Goal: Task Accomplishment & Management: Manage account settings

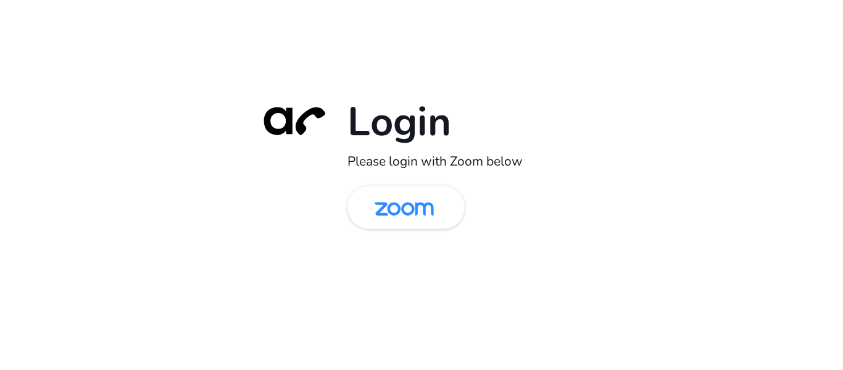
click at [373, 223] on img at bounding box center [404, 208] width 85 height 40
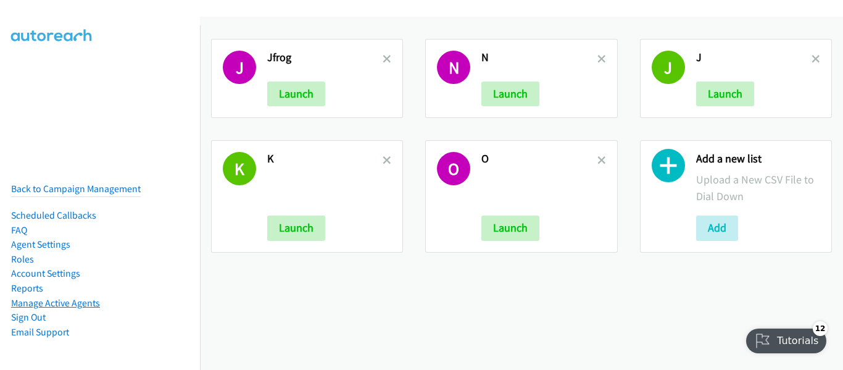
click at [75, 298] on link "Manage Active Agents" at bounding box center [55, 303] width 89 height 12
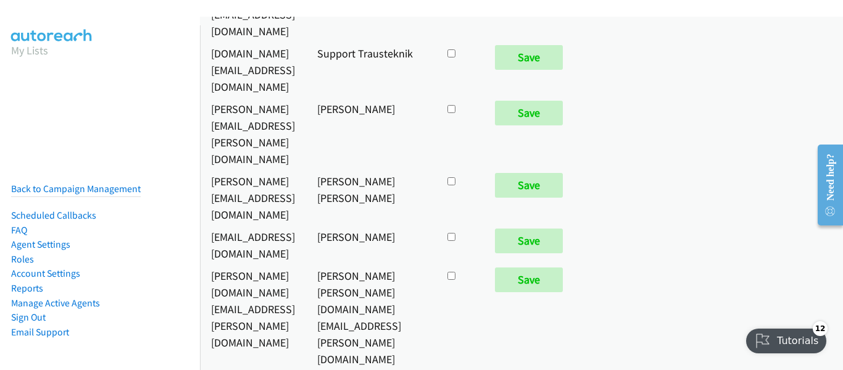
scroll to position [5747, 0]
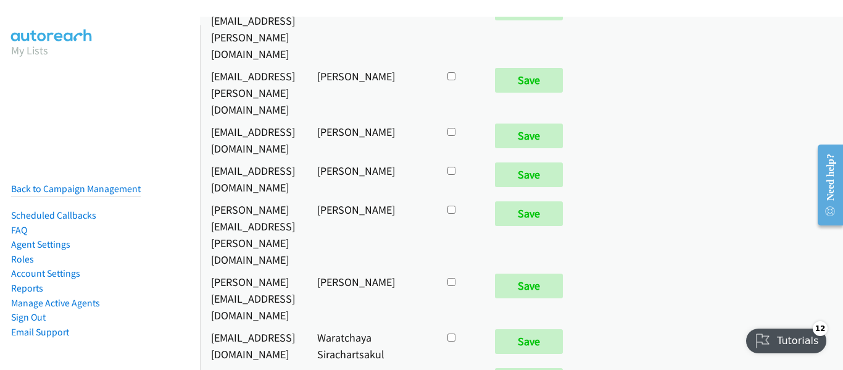
checkbox input "true"
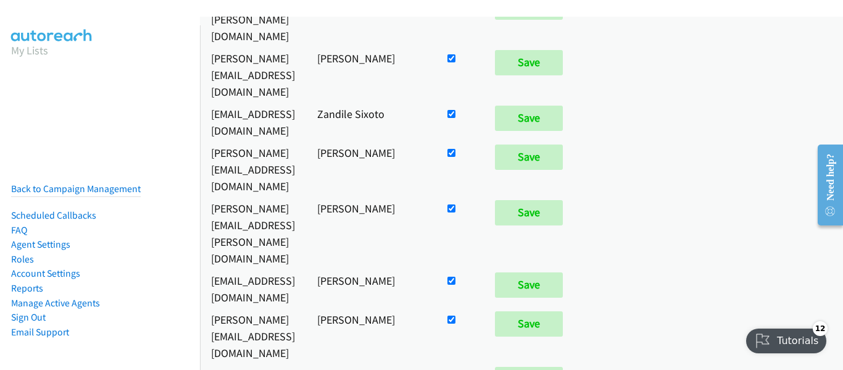
scroll to position [309, 0]
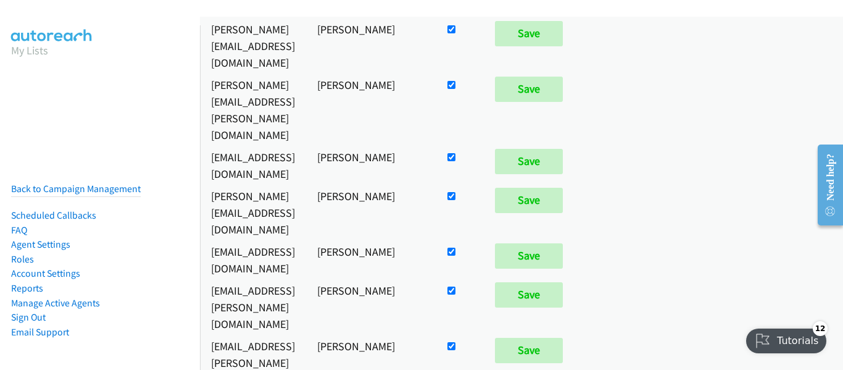
click at [456, 342] on input "checkbox" at bounding box center [452, 346] width 8 height 8
checkbox input "false"
drag, startPoint x: 683, startPoint y: 152, endPoint x: 399, endPoint y: 167, distance: 284.3
click at [563, 338] on input "Save" at bounding box center [529, 350] width 68 height 25
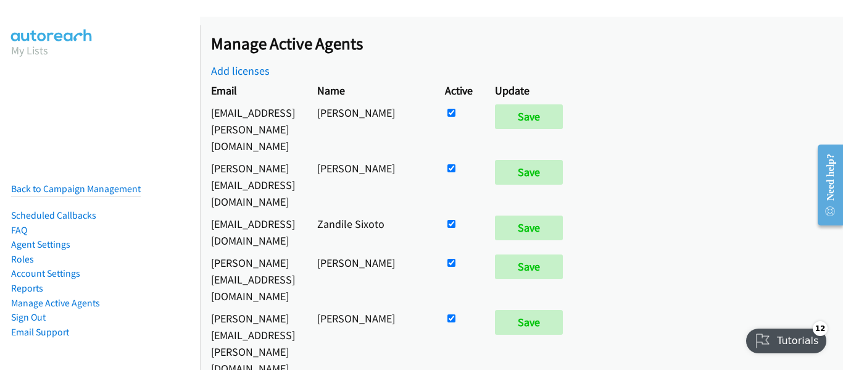
scroll to position [5747, 0]
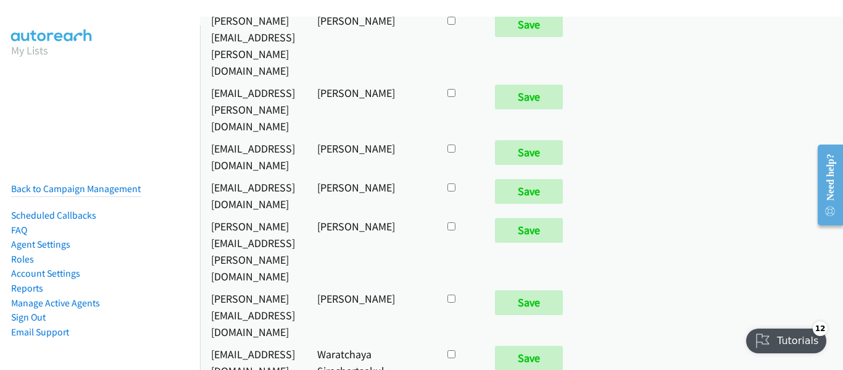
checkbox input "true"
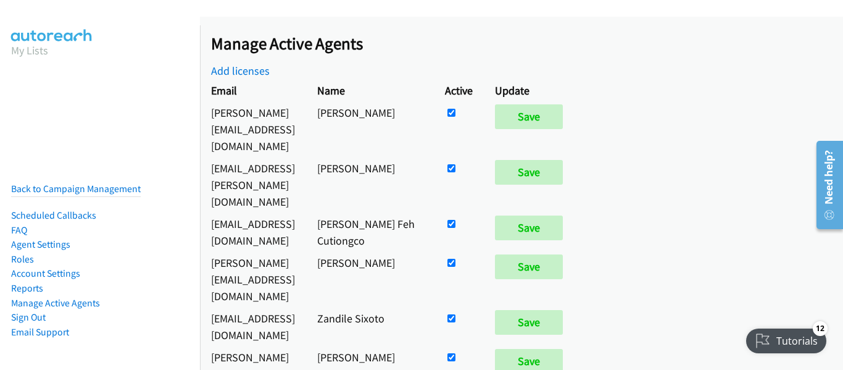
drag, startPoint x: 31, startPoint y: 108, endPoint x: 41, endPoint y: 107, distance: 10.5
click at [31, 108] on nav "My Lists Back to Campaign Management Scheduled Callbacks FAQ Agent Settings Rol…" at bounding box center [100, 210] width 201 height 370
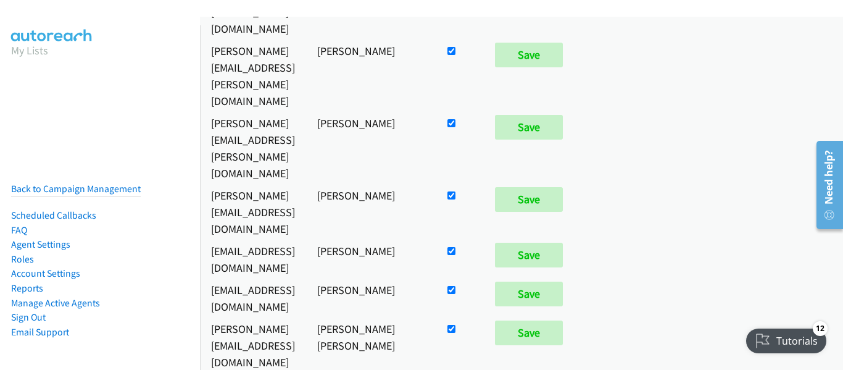
scroll to position [617, 0]
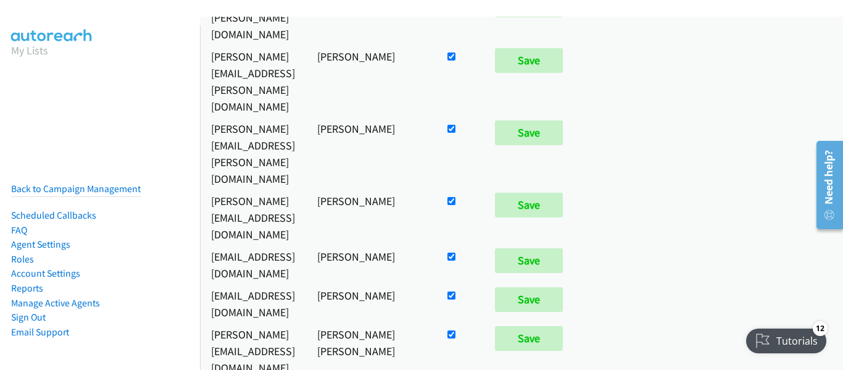
checkbox input "false"
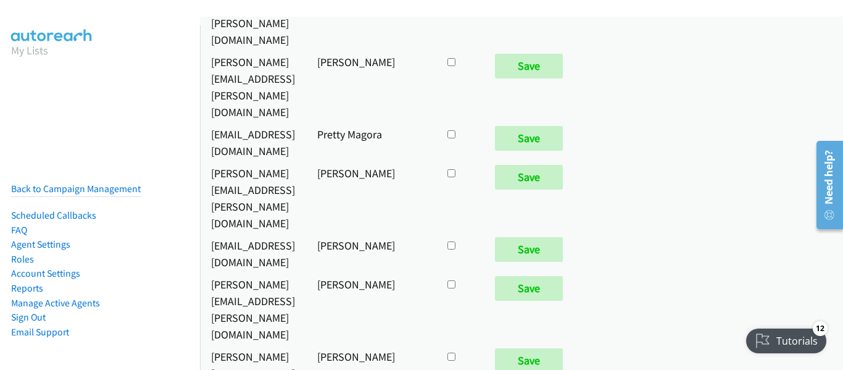
scroll to position [6295, 0]
checkbox input "true"
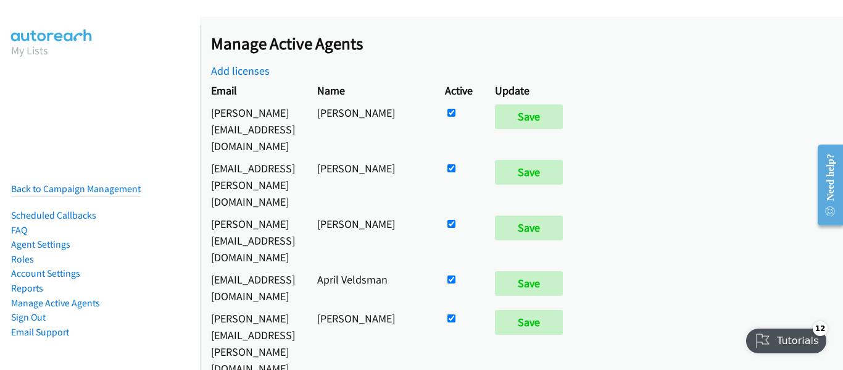
drag, startPoint x: 55, startPoint y: 113, endPoint x: 69, endPoint y: 5, distance: 108.9
click at [55, 113] on nav "My Lists Back to Campaign Management Scheduled Callbacks FAQ Agent Settings Rol…" at bounding box center [100, 210] width 201 height 370
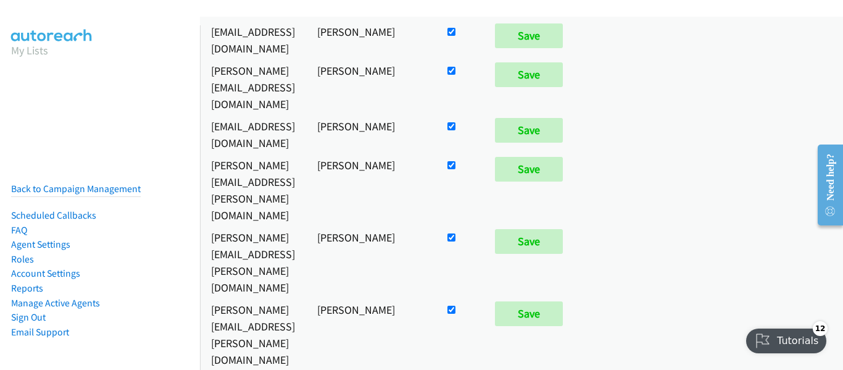
scroll to position [432, 0]
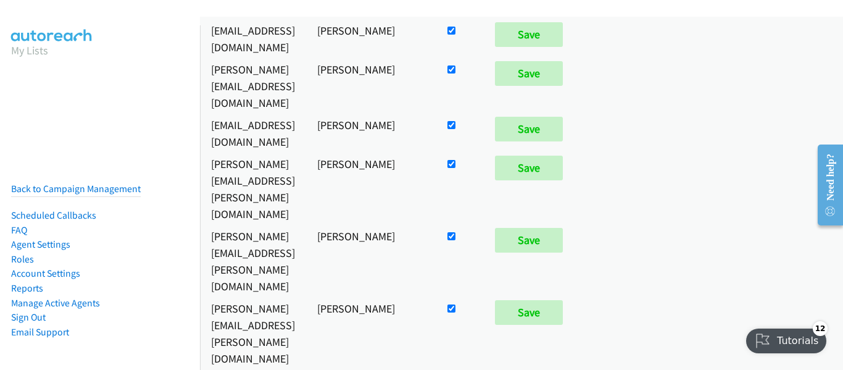
checkbox input "false"
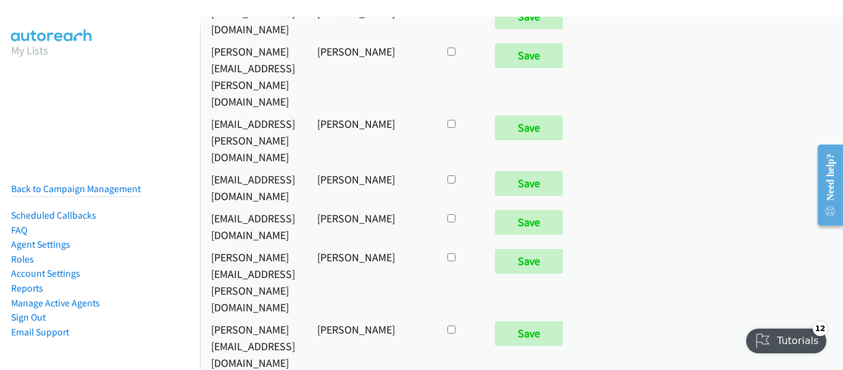
scroll to position [6660, 0]
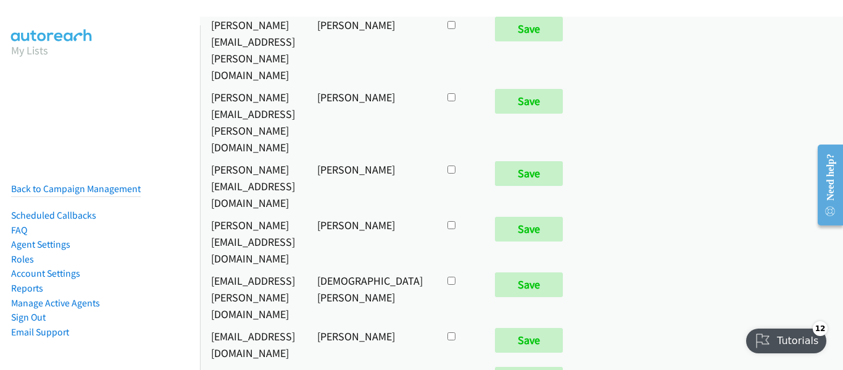
drag, startPoint x: 607, startPoint y: 185, endPoint x: 672, endPoint y: 191, distance: 65.7
checkbox input "true"
